Goal: Check status: Check status

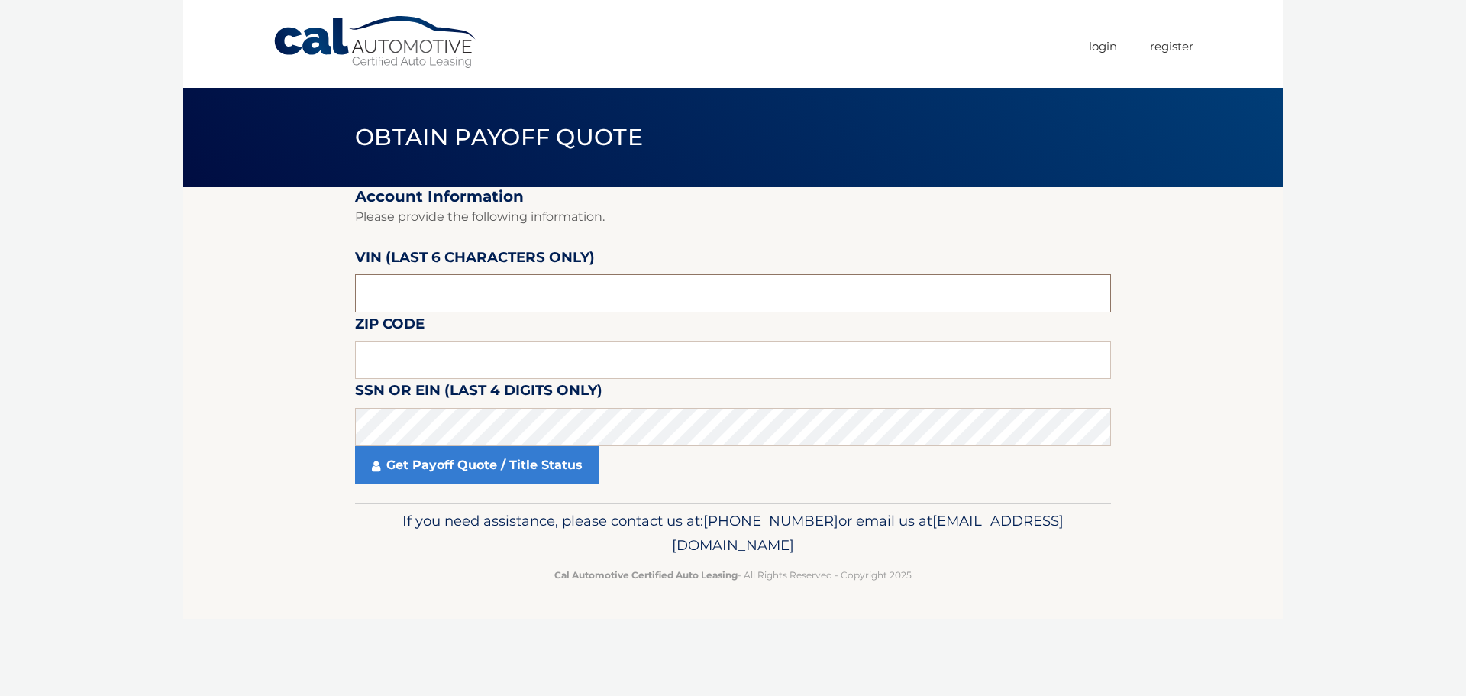
drag, startPoint x: 503, startPoint y: 404, endPoint x: 453, endPoint y: 291, distance: 123.5
click at [431, 357] on input "text" at bounding box center [733, 360] width 756 height 38
type input "19064"
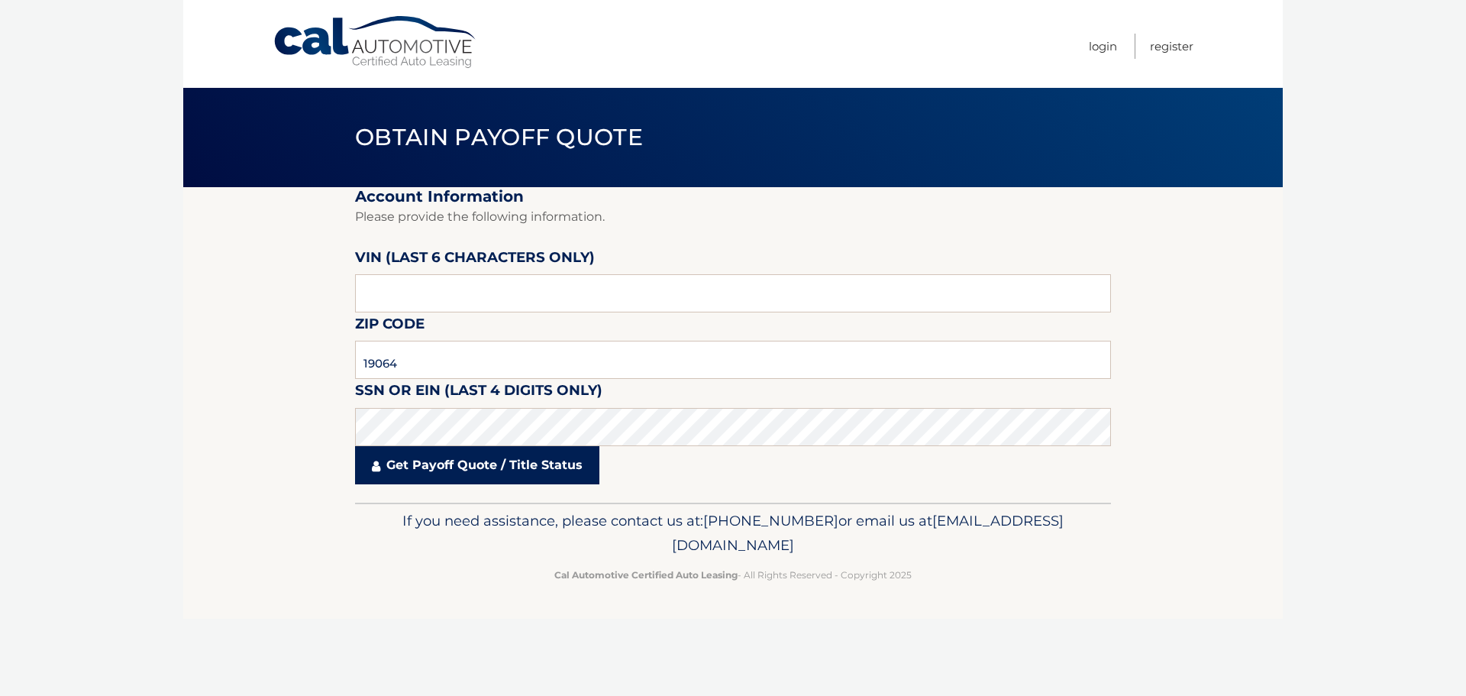
click at [485, 459] on link "Get Payoff Quote / Title Status" at bounding box center [477, 465] width 244 height 38
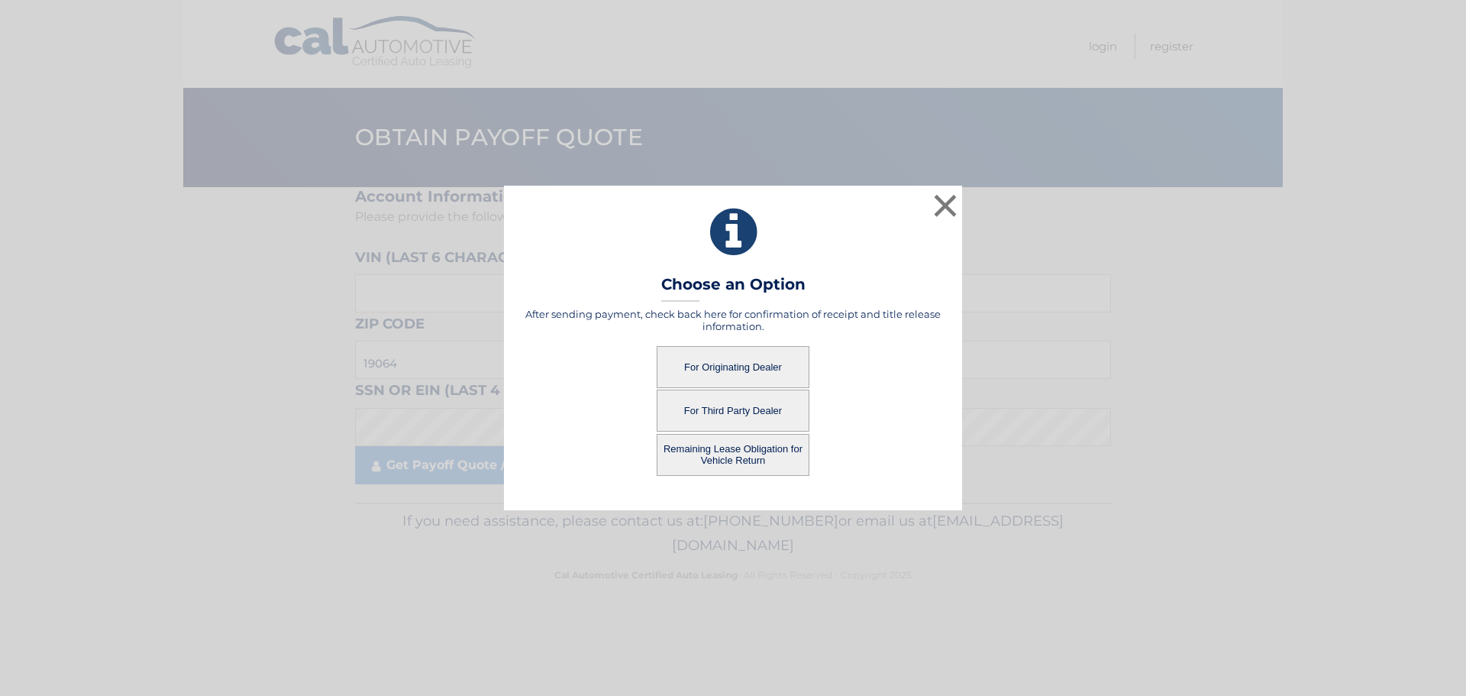
click at [739, 360] on button "For Originating Dealer" at bounding box center [733, 367] width 153 height 42
click at [757, 363] on button "For Originating Dealer" at bounding box center [733, 367] width 153 height 42
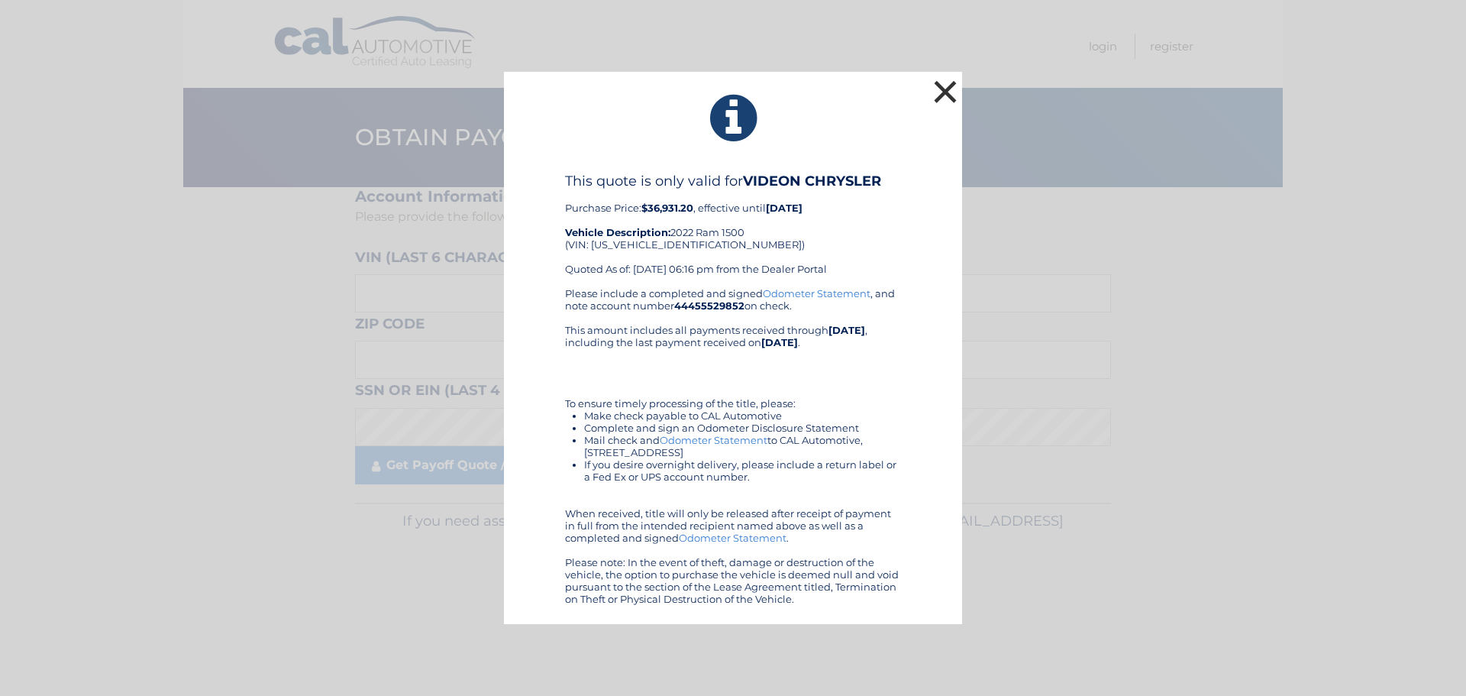
click at [945, 86] on button "×" at bounding box center [945, 91] width 31 height 31
